Goal: Check status: Check status

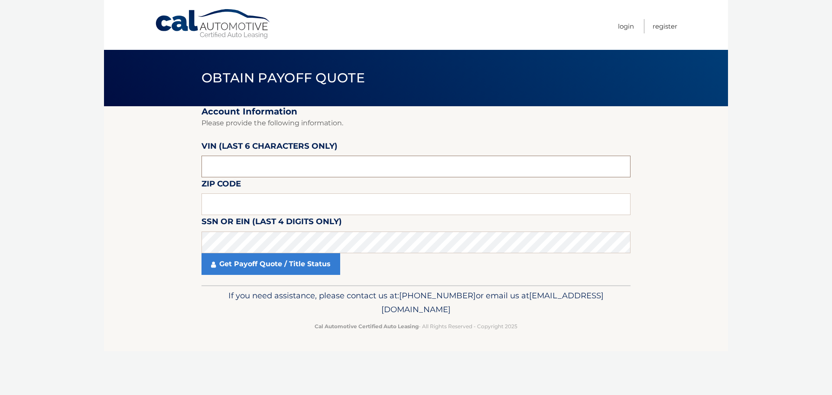
click at [264, 170] on input "text" at bounding box center [415, 167] width 429 height 22
type input "401683"
click at [260, 205] on input "text" at bounding box center [415, 204] width 429 height 22
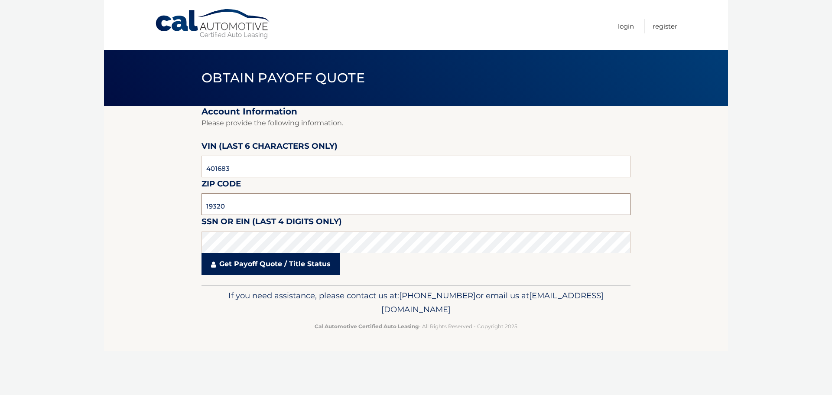
type input "19320"
click at [249, 266] on link "Get Payoff Quote / Title Status" at bounding box center [270, 264] width 139 height 22
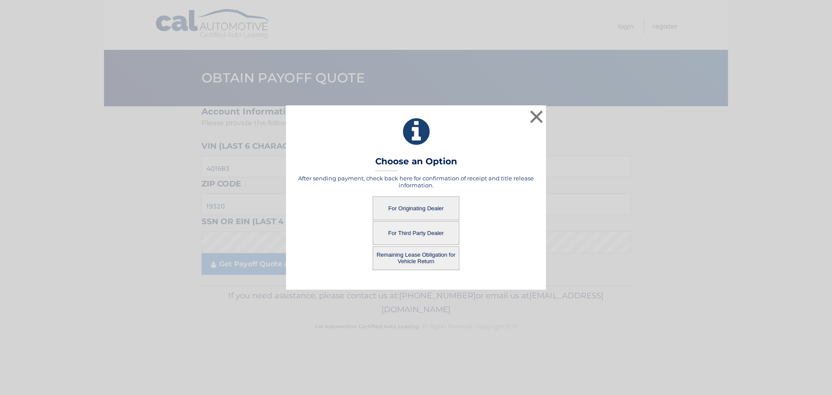
click at [406, 209] on button "For Originating Dealer" at bounding box center [416, 208] width 87 height 24
click at [417, 207] on button "For Originating Dealer" at bounding box center [416, 208] width 87 height 24
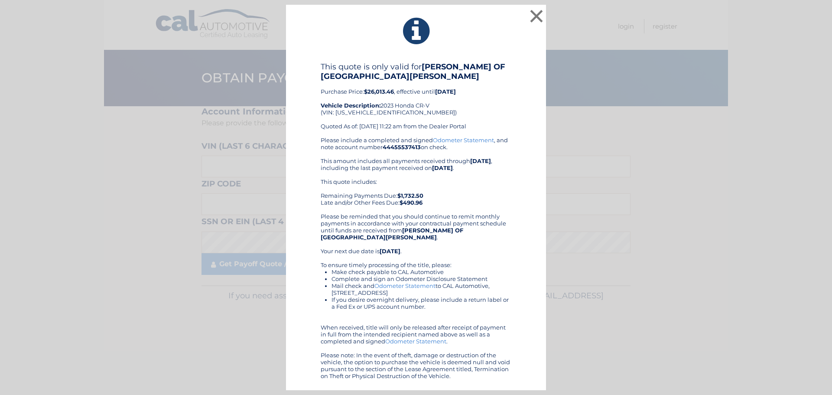
drag, startPoint x: 456, startPoint y: 38, endPoint x: 452, endPoint y: 34, distance: 5.8
click at [539, 20] on button "×" at bounding box center [536, 15] width 17 height 17
